Goal: Task Accomplishment & Management: Manage account settings

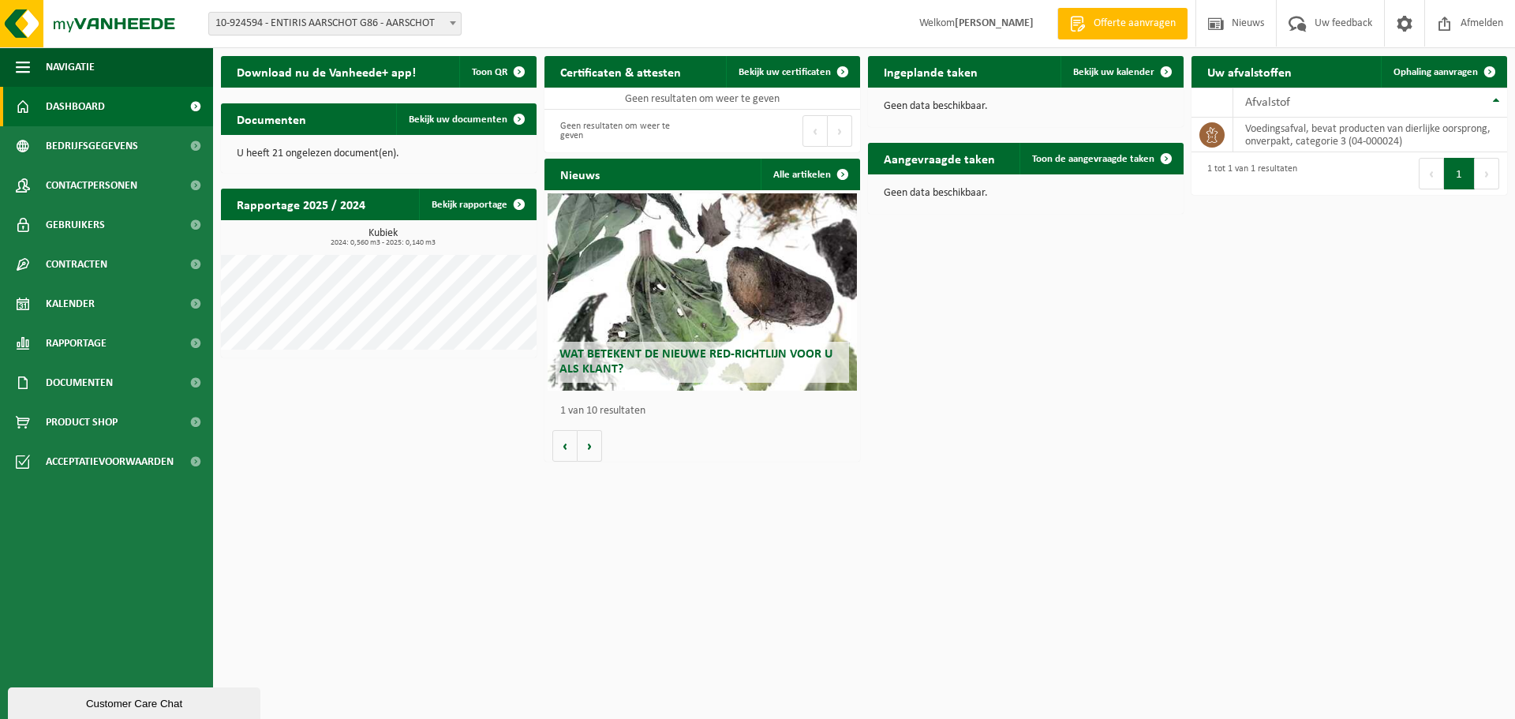
click at [456, 22] on span at bounding box center [453, 23] width 16 height 21
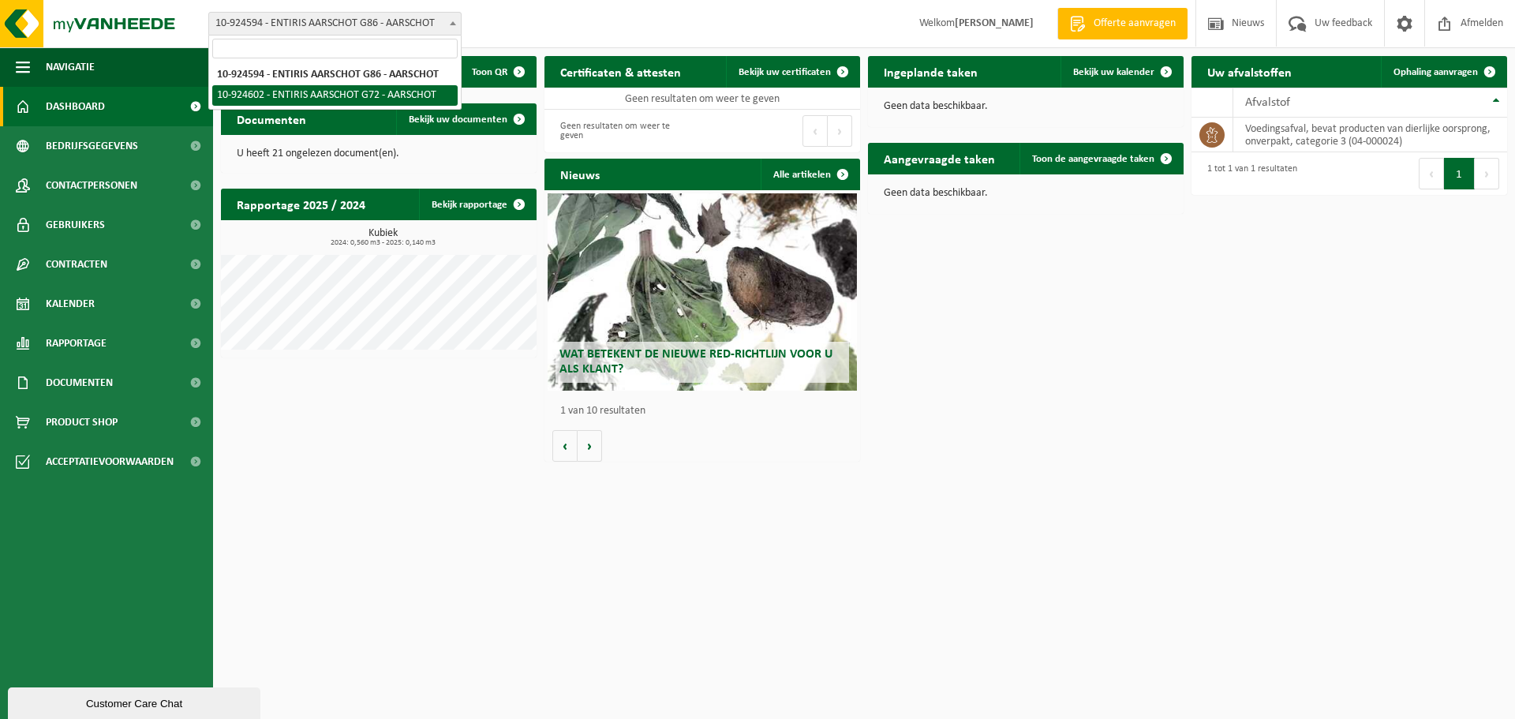
select select "131482"
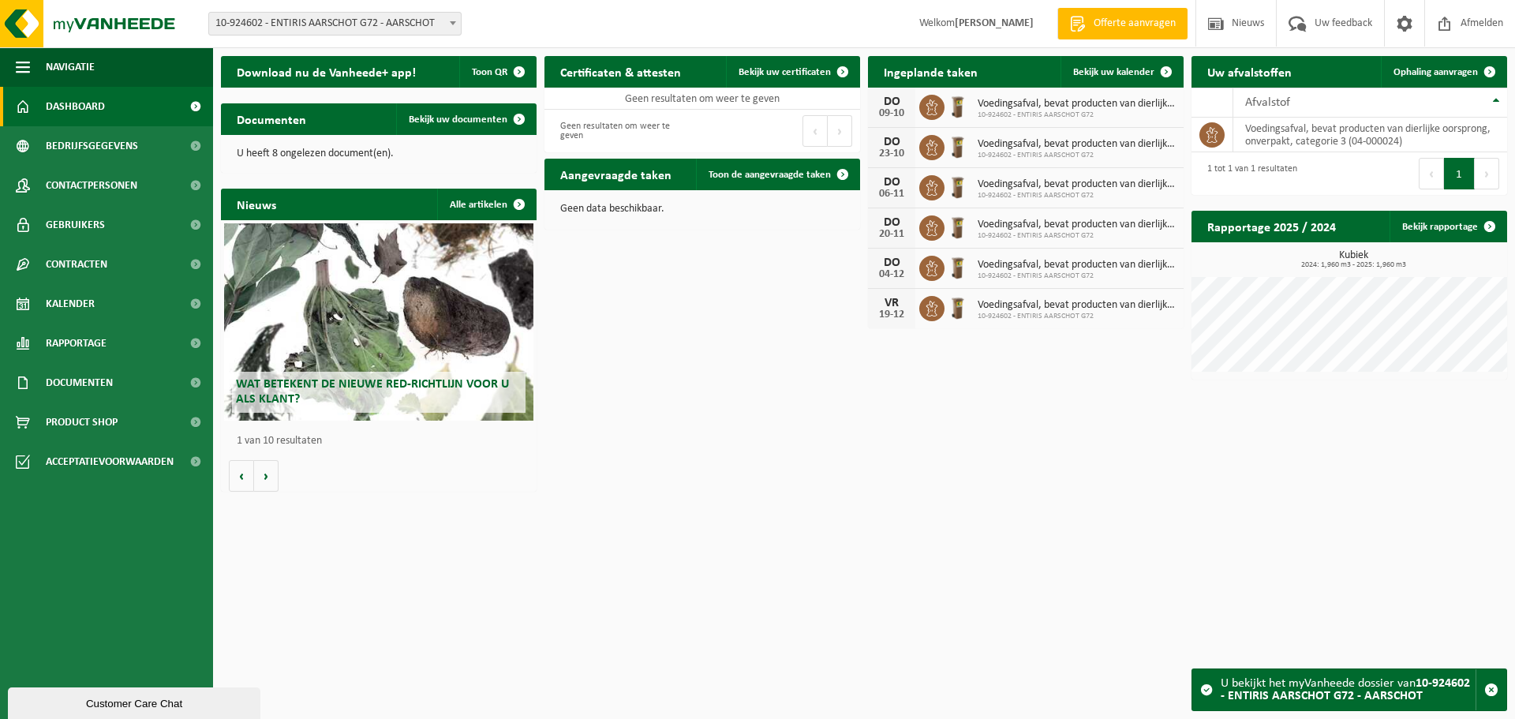
click at [458, 25] on span at bounding box center [453, 23] width 16 height 21
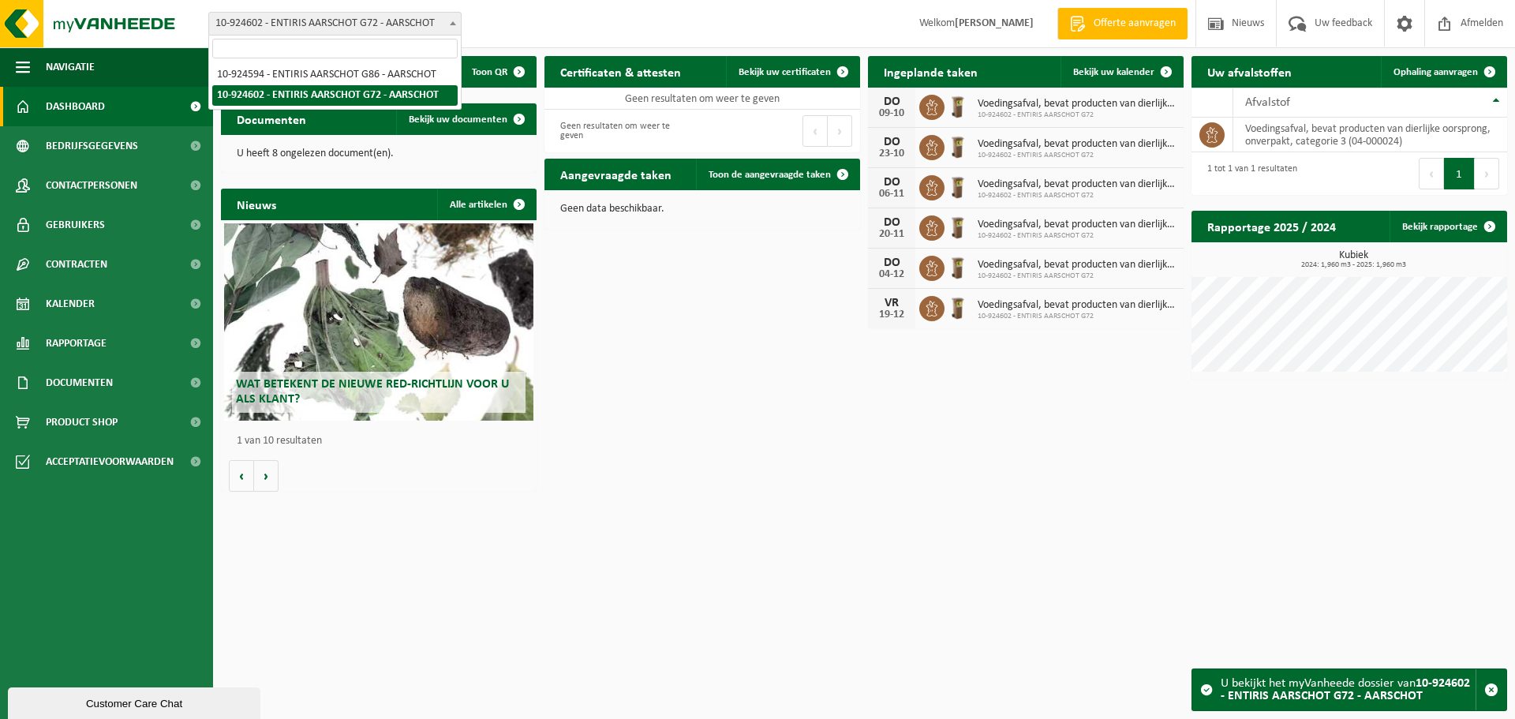
click at [886, 398] on div "Download nu de Vanheede+ app! Toon QR Certificaten & attesten Bekijk uw certifi…" at bounding box center [864, 273] width 1294 height 451
